Goal: Task Accomplishment & Management: Manage account settings

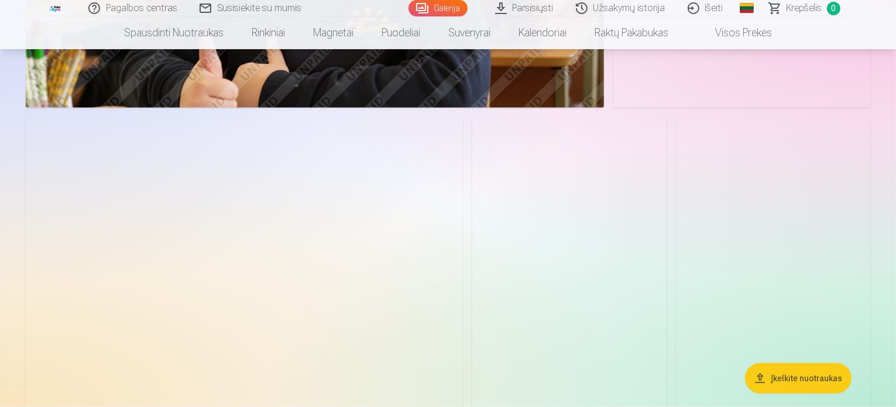
scroll to position [5527, 0]
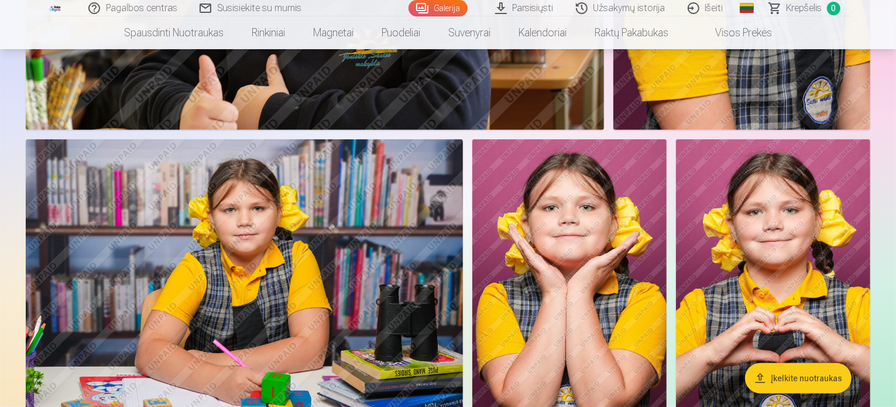
click at [714, 9] on link "Išeiti" at bounding box center [706, 8] width 58 height 16
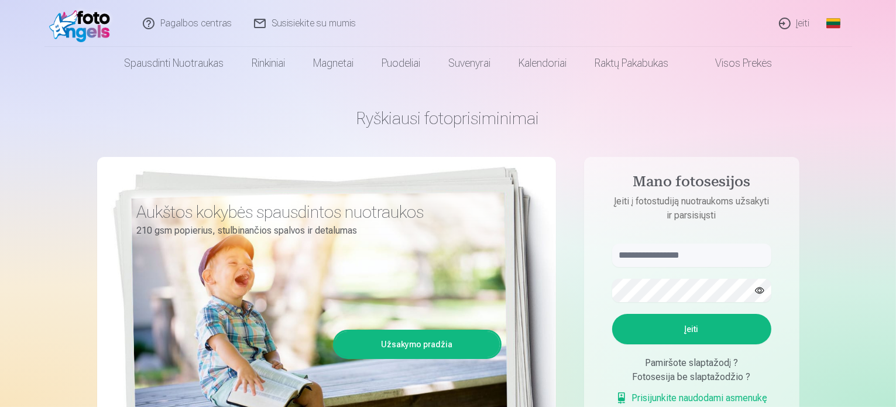
click at [795, 25] on link "Įeiti" at bounding box center [795, 23] width 53 height 47
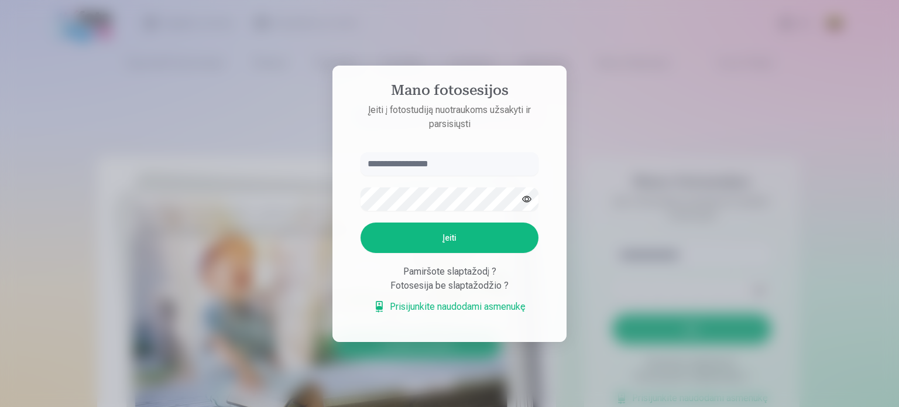
click at [410, 168] on input "text" at bounding box center [450, 163] width 178 height 23
type input "**********"
click at [361, 222] on button "Įeiti" at bounding box center [450, 237] width 178 height 30
